Goal: Task Accomplishment & Management: Use online tool/utility

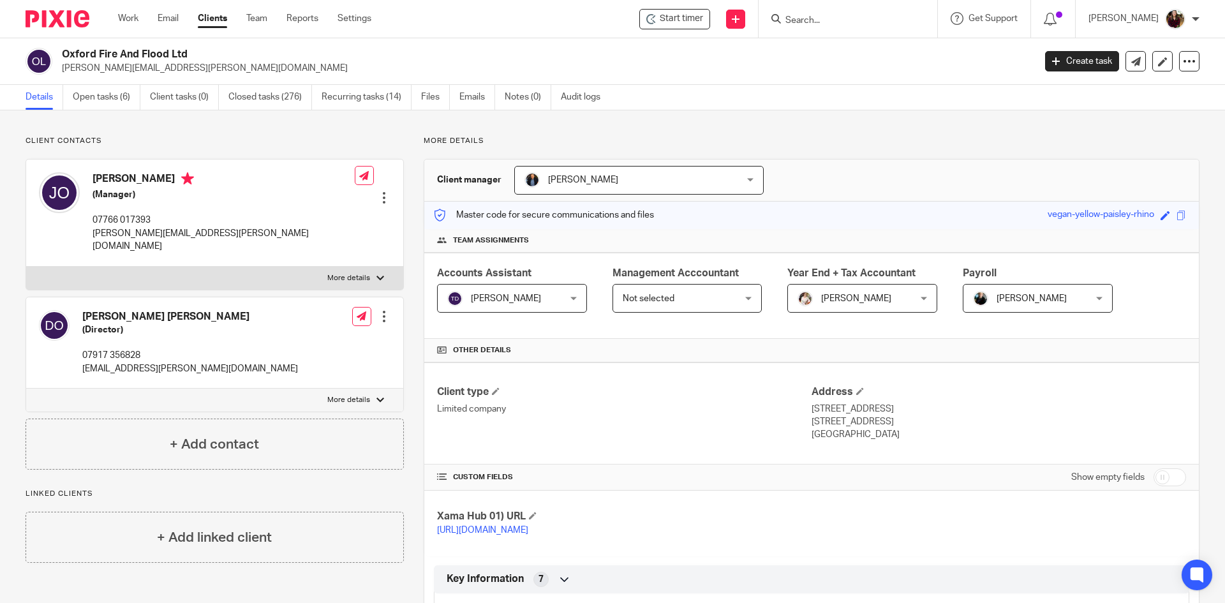
drag, startPoint x: 0, startPoint y: 0, endPoint x: 852, endPoint y: 22, distance: 851.9
click at [852, 22] on input "Search" at bounding box center [841, 20] width 115 height 11
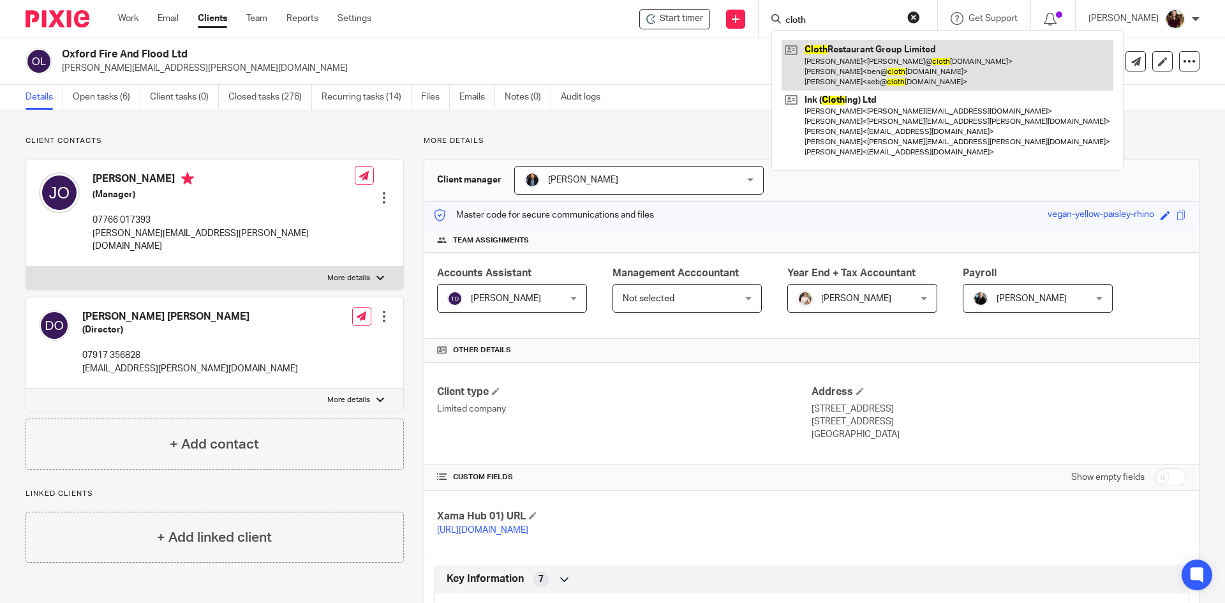
type input "cloth"
click at [872, 71] on link at bounding box center [947, 65] width 332 height 50
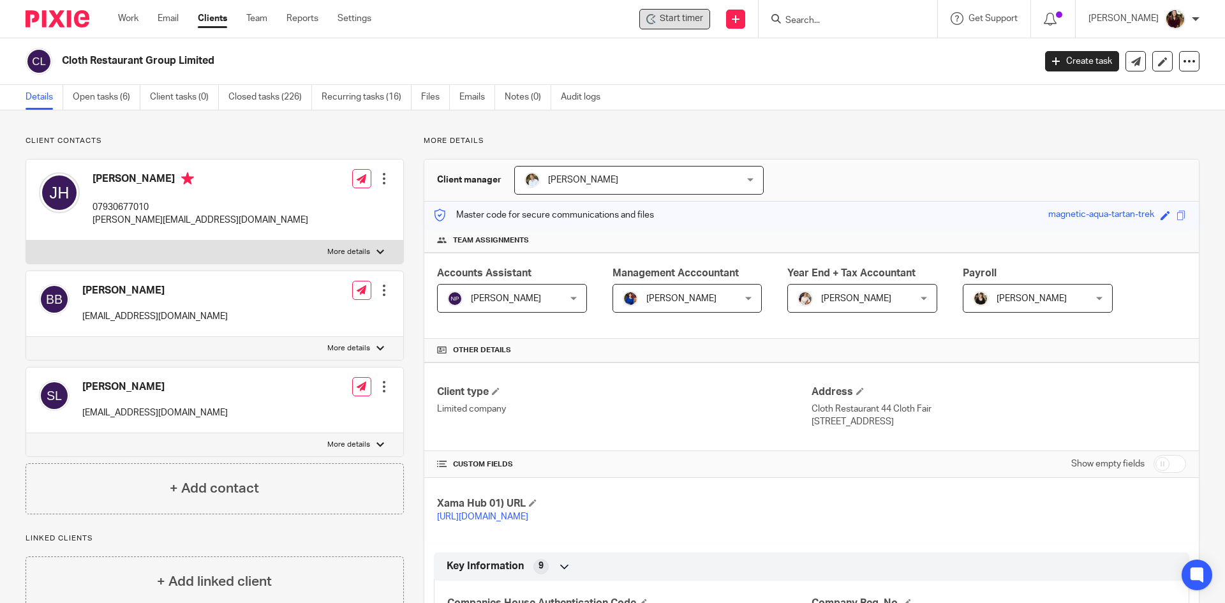
click at [692, 19] on span "Start timer" at bounding box center [681, 18] width 43 height 13
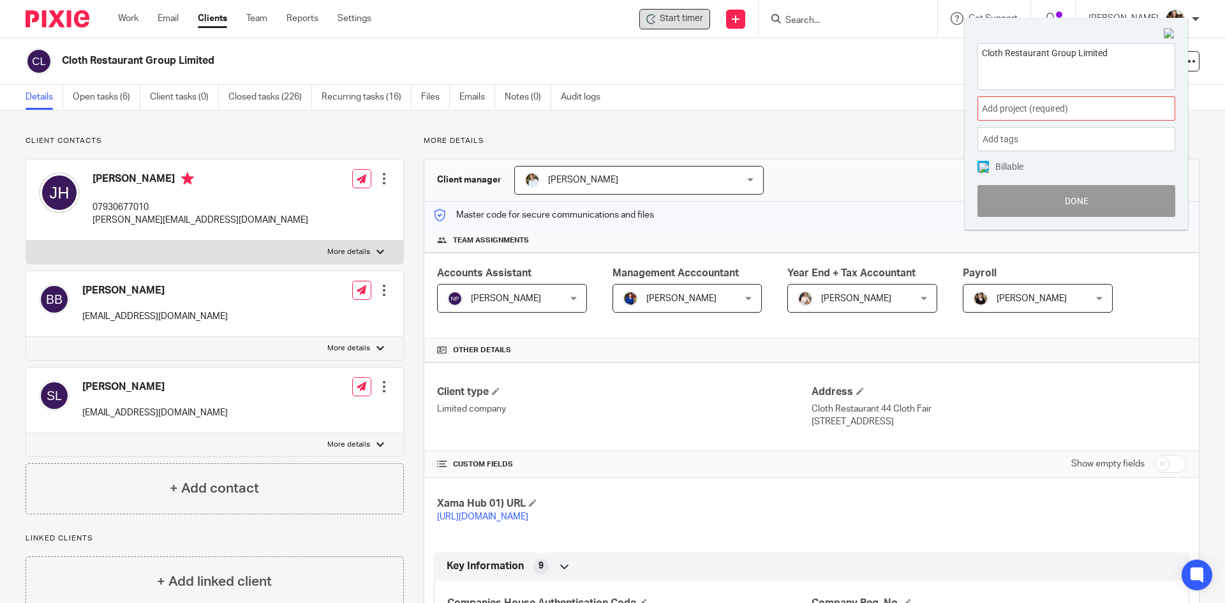
click at [1023, 100] on div "Add project (required) :" at bounding box center [1076, 108] width 198 height 24
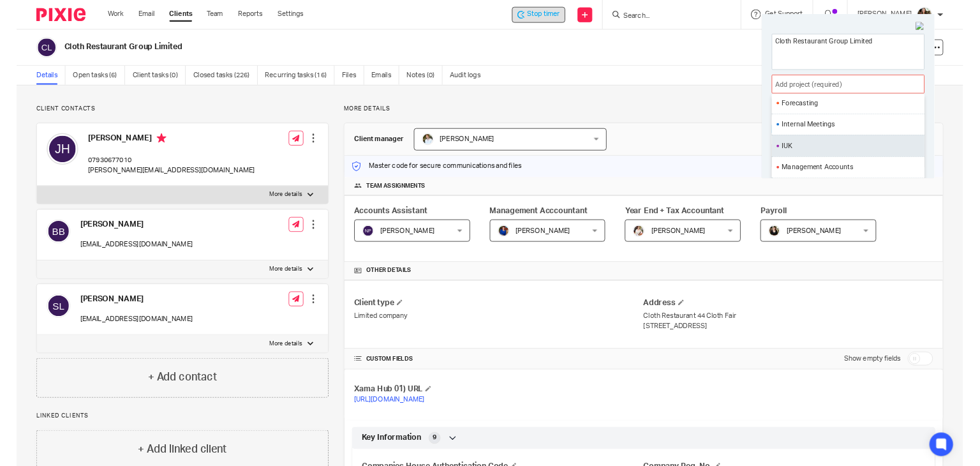
scroll to position [478, 0]
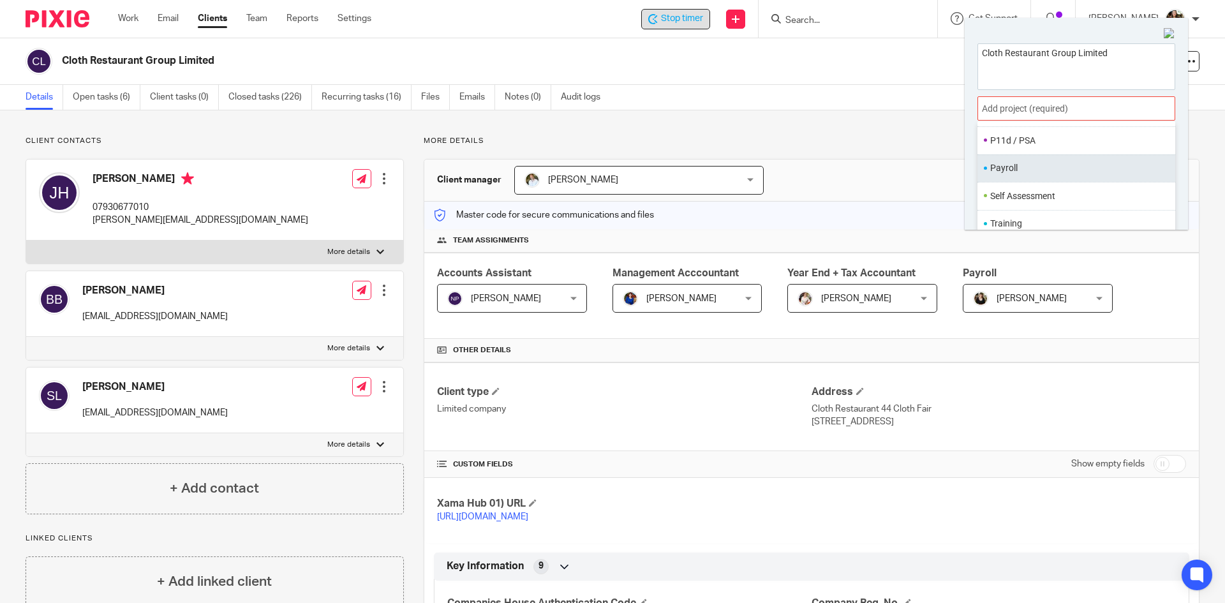
click at [1019, 168] on li "Payroll" at bounding box center [1073, 167] width 167 height 13
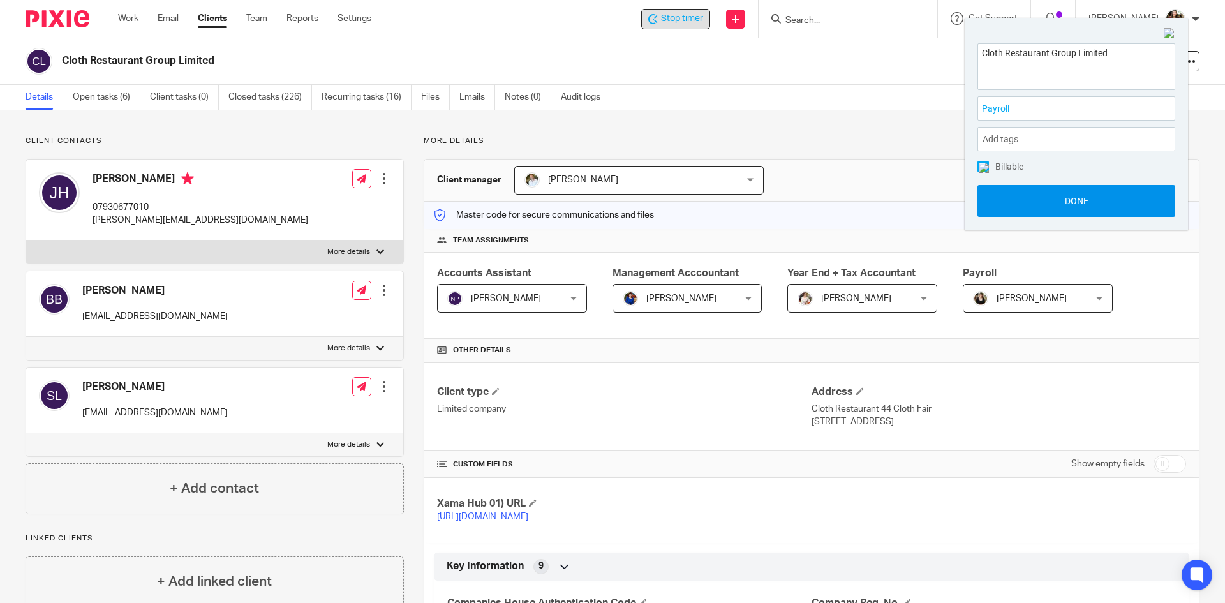
click at [1037, 205] on button "Done" at bounding box center [1076, 201] width 198 height 32
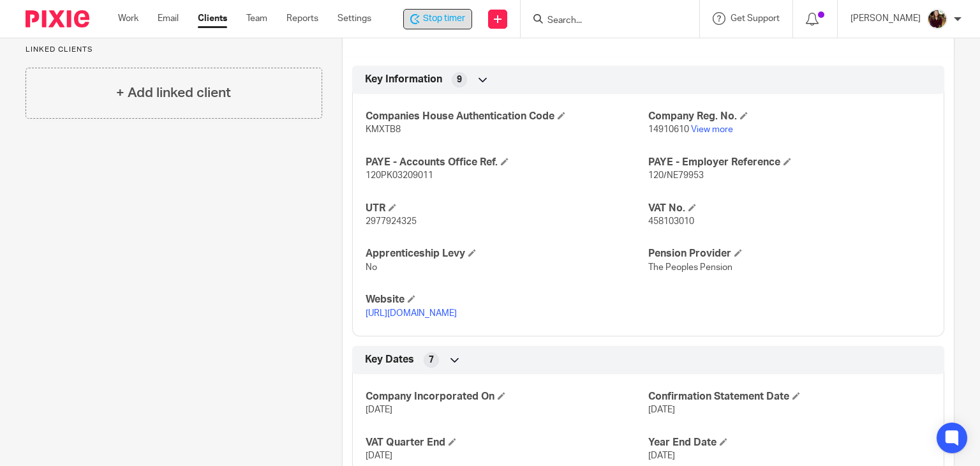
scroll to position [510, 0]
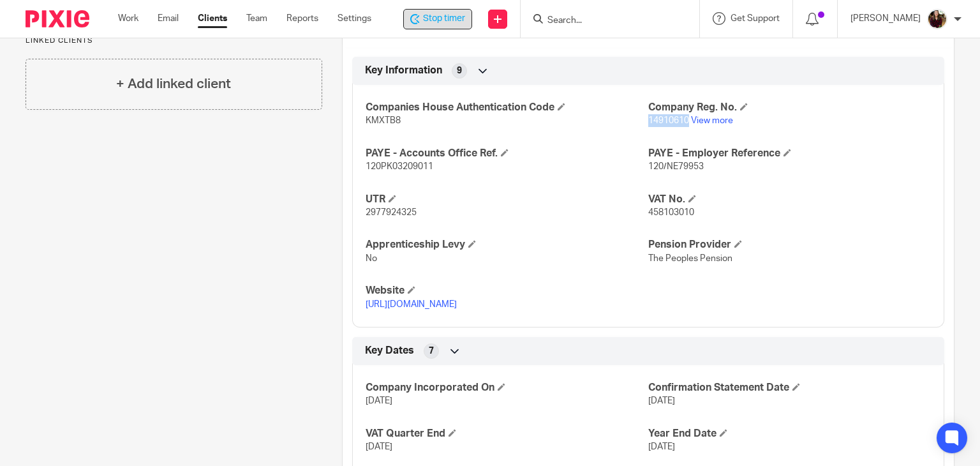
drag, startPoint x: 683, startPoint y: 131, endPoint x: 642, endPoint y: 133, distance: 40.9
click at [648, 127] on p "14910610 View more" at bounding box center [789, 120] width 283 height 13
copy span "14910610"
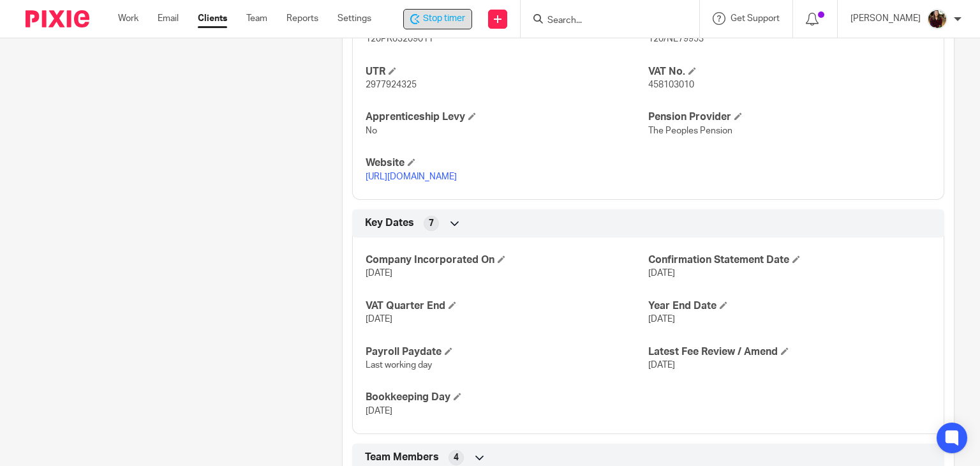
scroll to position [574, 0]
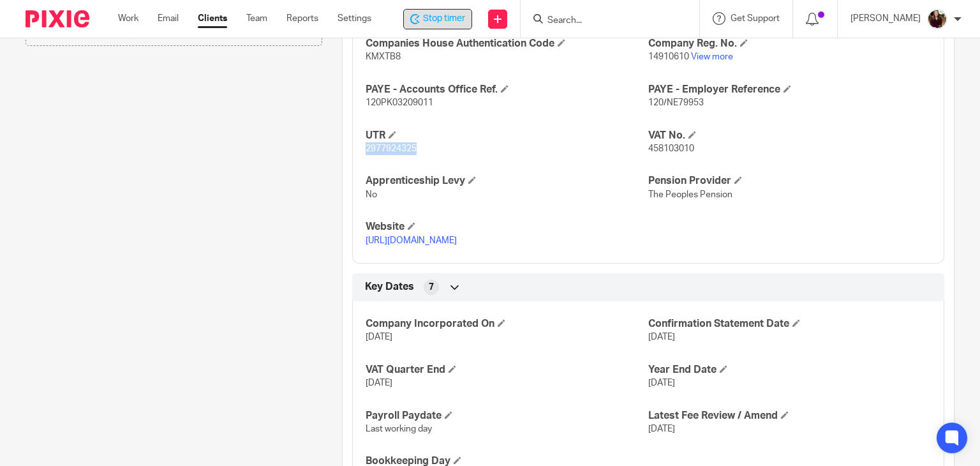
drag, startPoint x: 416, startPoint y: 158, endPoint x: 359, endPoint y: 162, distance: 56.9
click at [359, 162] on div "Companies House Authentication Code KMXTB8 Company Reg. No. 14910610 View more …" at bounding box center [648, 137] width 592 height 252
copy span "2977924325"
